Goal: Task Accomplishment & Management: Use online tool/utility

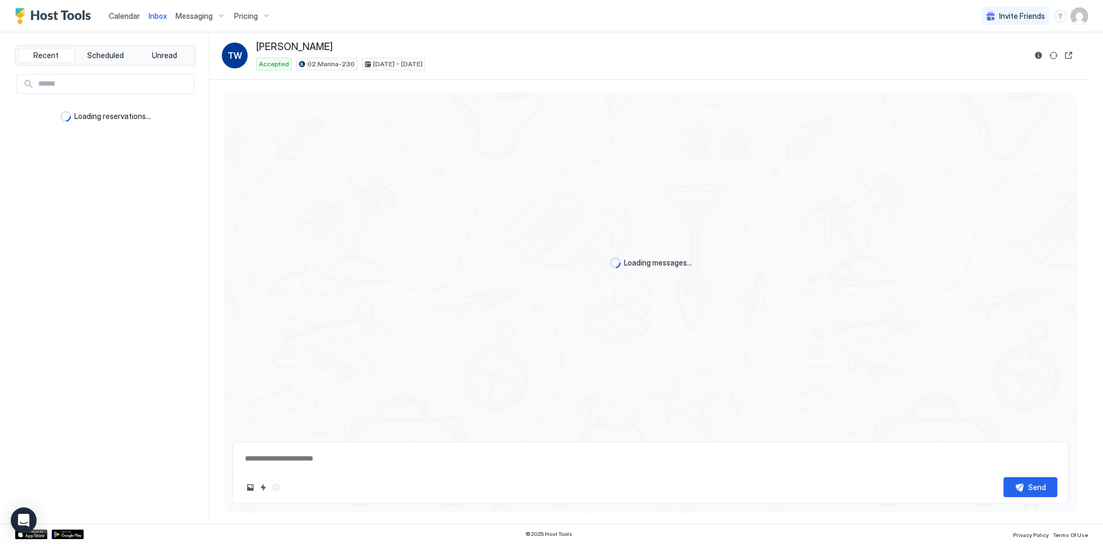
click at [514, 15] on div "Calendar Inbox Messaging Pricing Invite Friends SG" at bounding box center [551, 16] width 1103 height 32
click at [114, 10] on link "Calendar" at bounding box center [124, 15] width 31 height 11
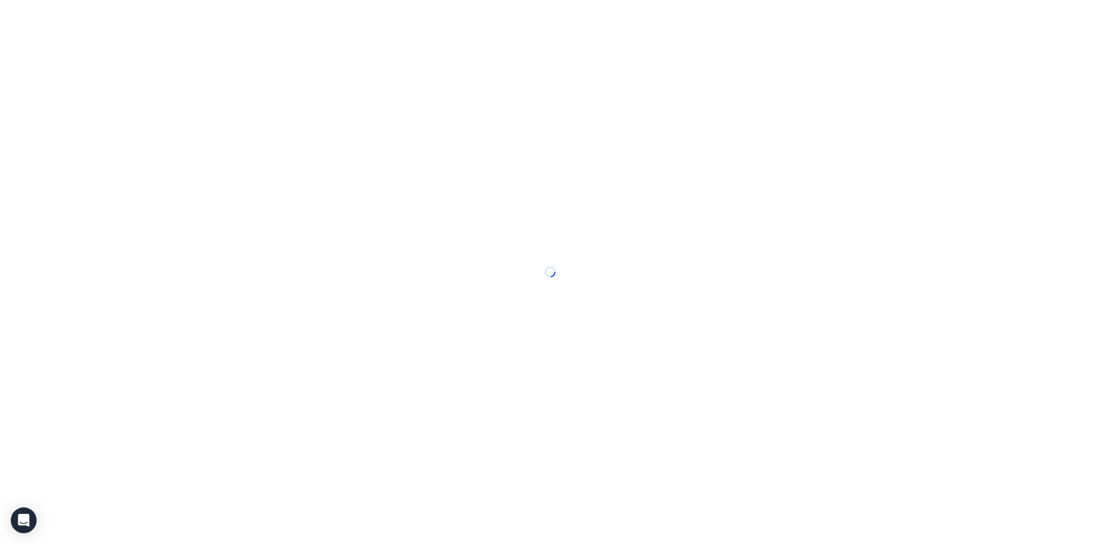
click at [114, 10] on div at bounding box center [551, 272] width 1103 height 544
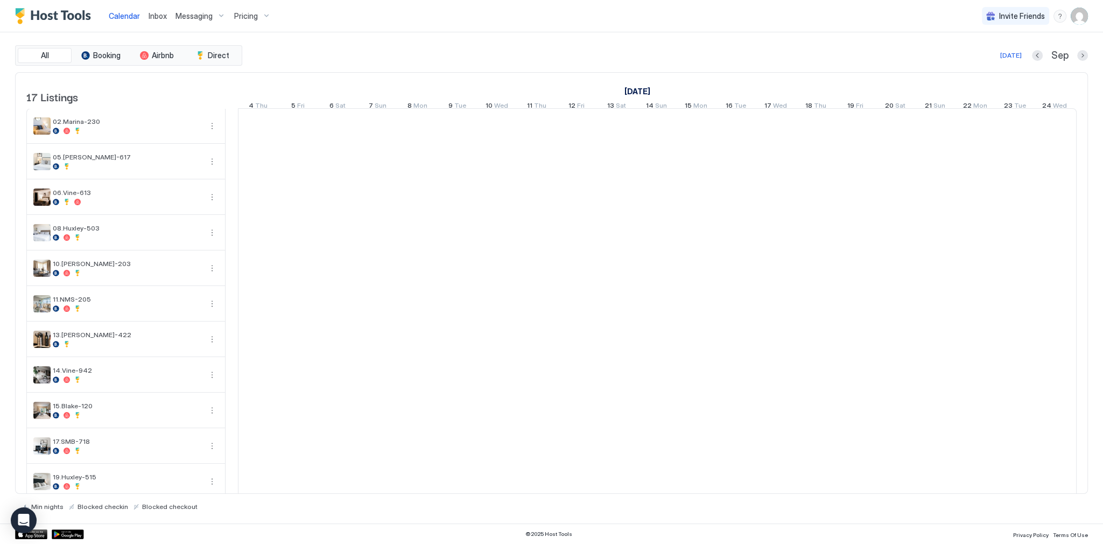
scroll to position [0, 598]
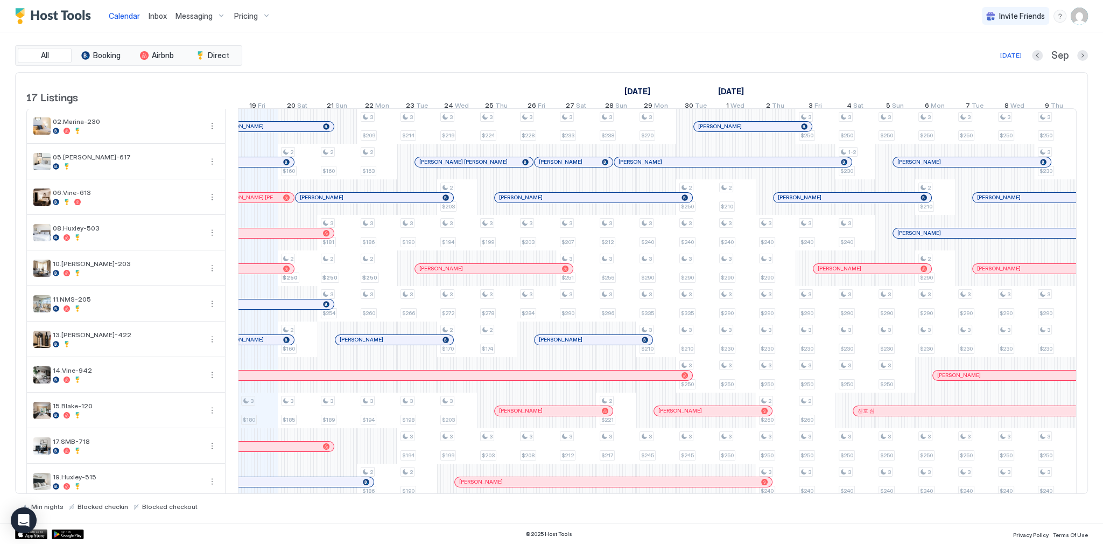
drag, startPoint x: 594, startPoint y: 40, endPoint x: 536, endPoint y: 75, distance: 67.4
click at [594, 40] on div "All Booking Airbnb Direct Today Sep 17 Listings September 2025 October 2025 Nov…" at bounding box center [551, 277] width 1073 height 491
click at [820, 43] on div "All Booking Airbnb Direct Today Sep 17 Listings September 2025 October 2025 Nov…" at bounding box center [551, 277] width 1073 height 491
click at [869, 11] on div "Calendar Inbox Messaging Pricing Invite Friends SG" at bounding box center [551, 16] width 1103 height 32
